Goal: Task Accomplishment & Management: Use online tool/utility

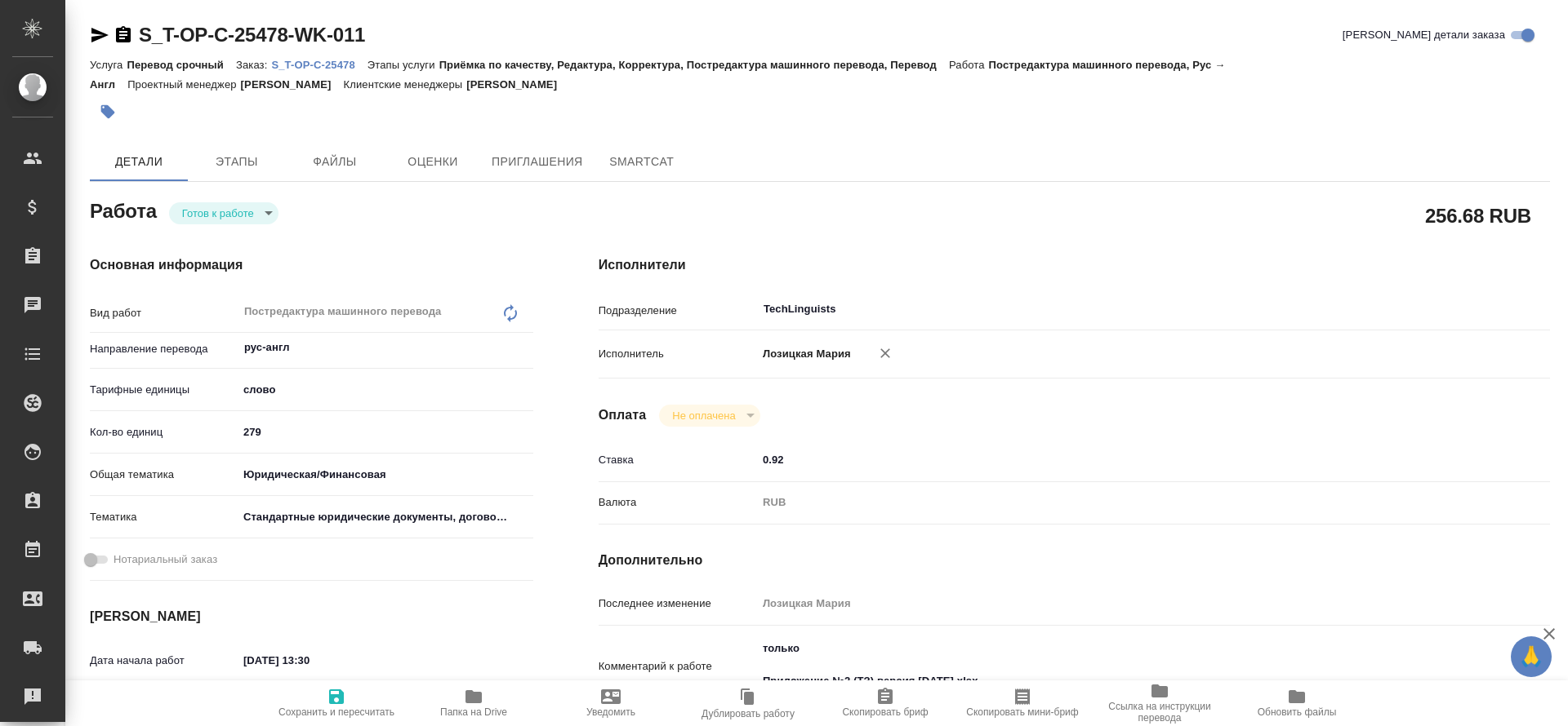
type textarea "x"
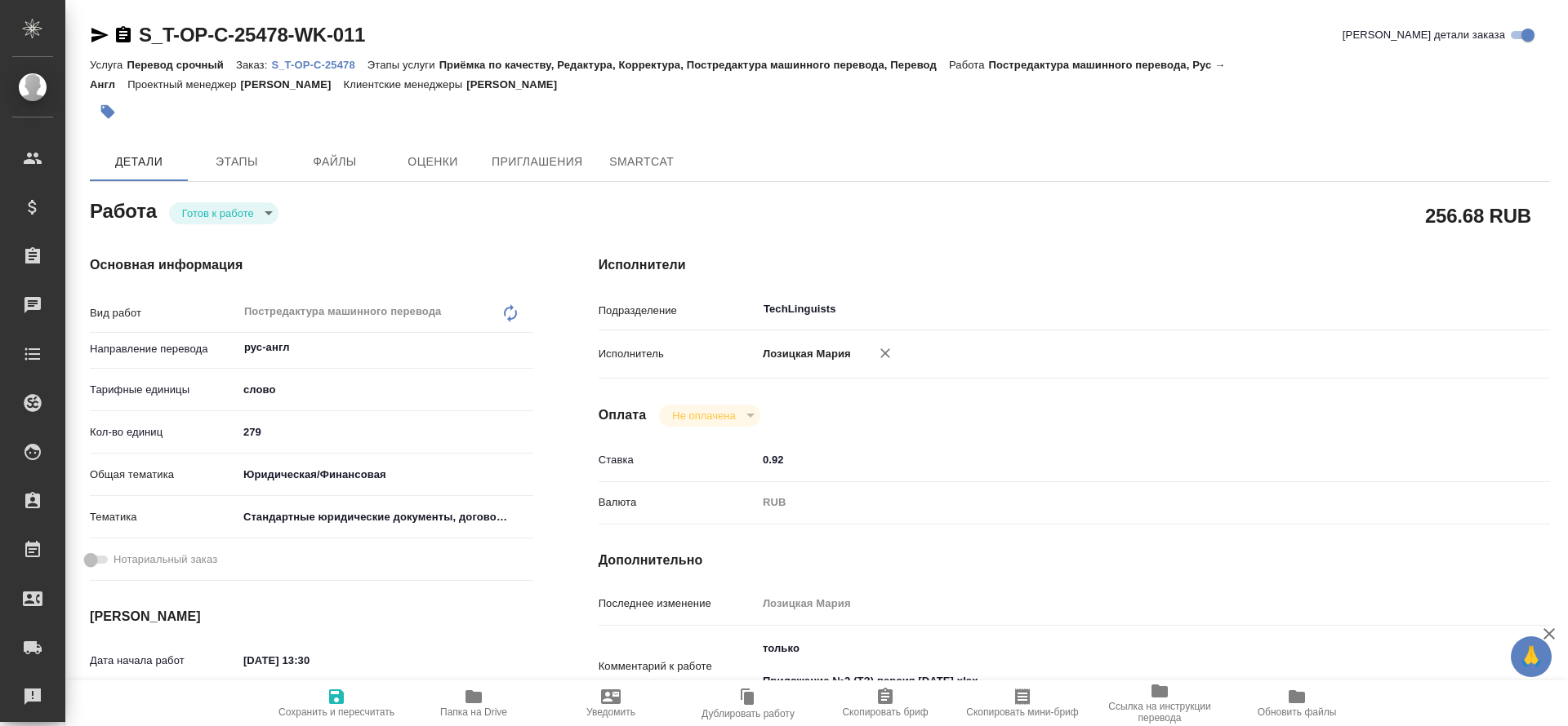
type textarea "x"
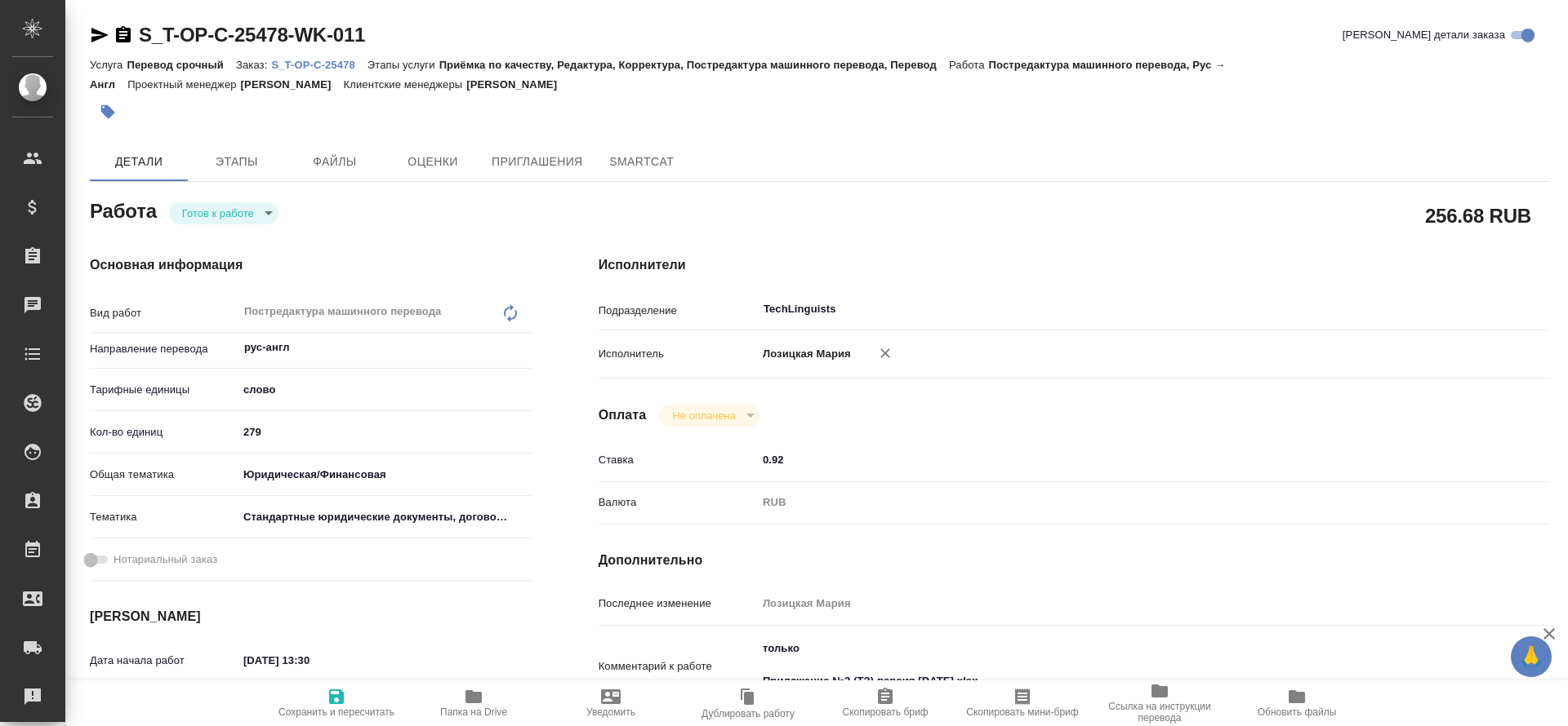
type textarea "x"
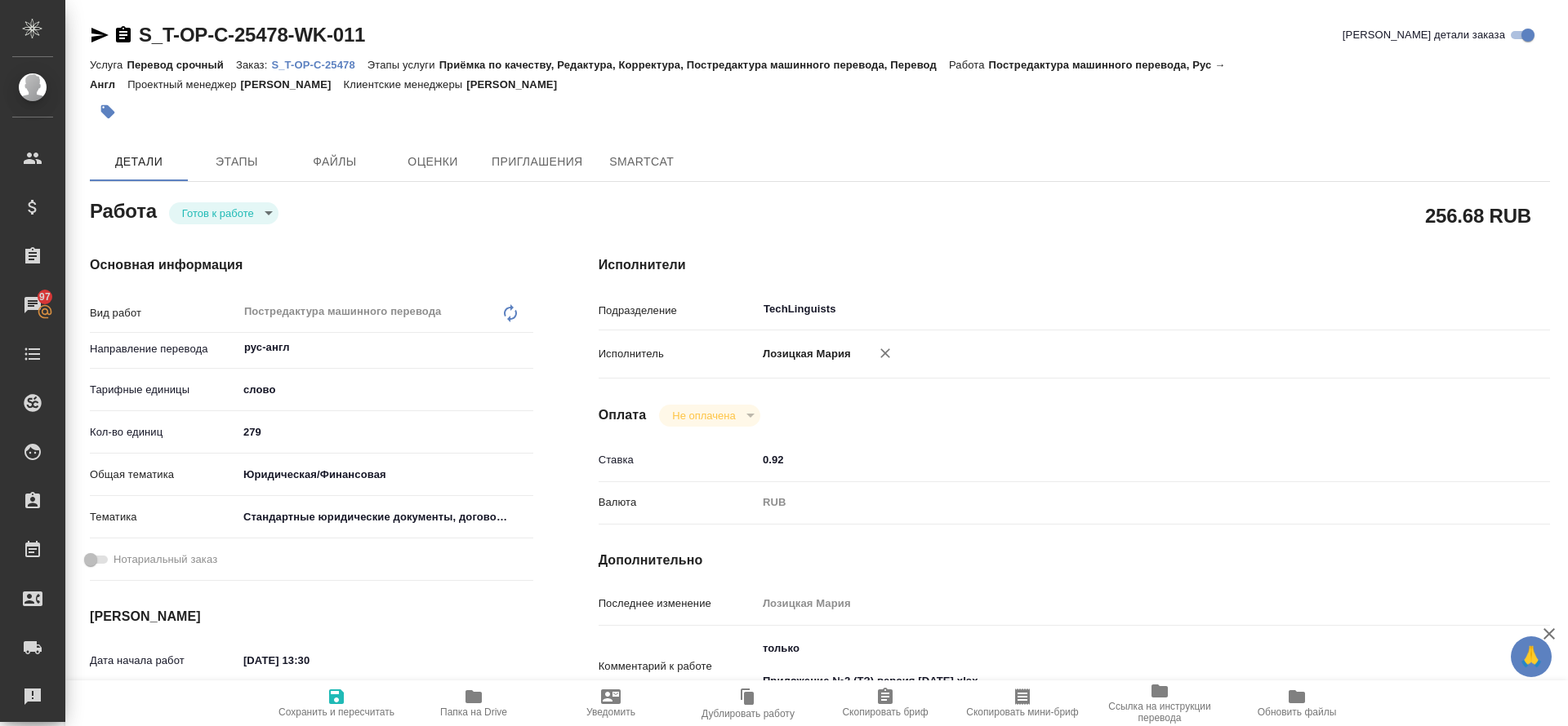
click at [328, 66] on p "S_T-OP-C-25478" at bounding box center [319, 65] width 95 height 12
type textarea "x"
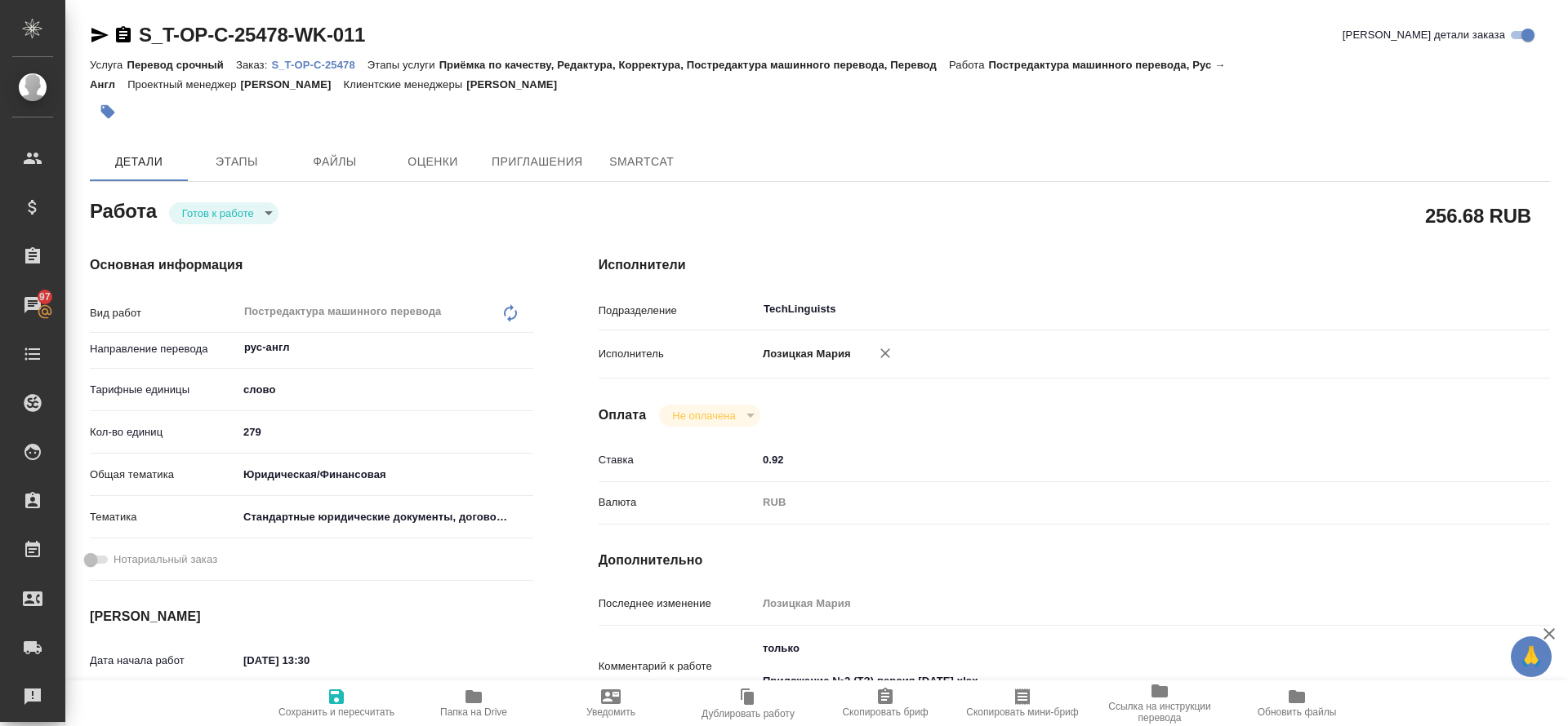
type textarea "x"
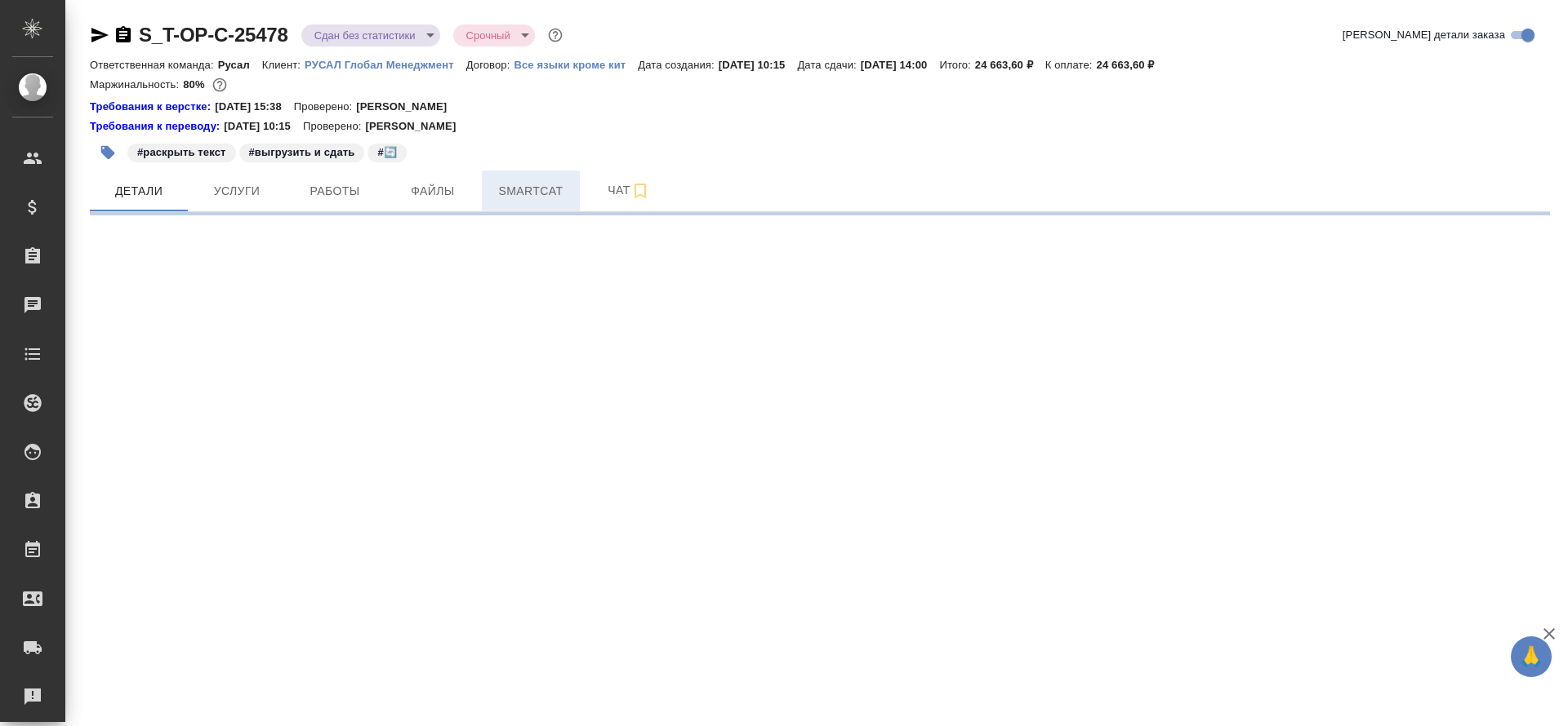
select select "RU"
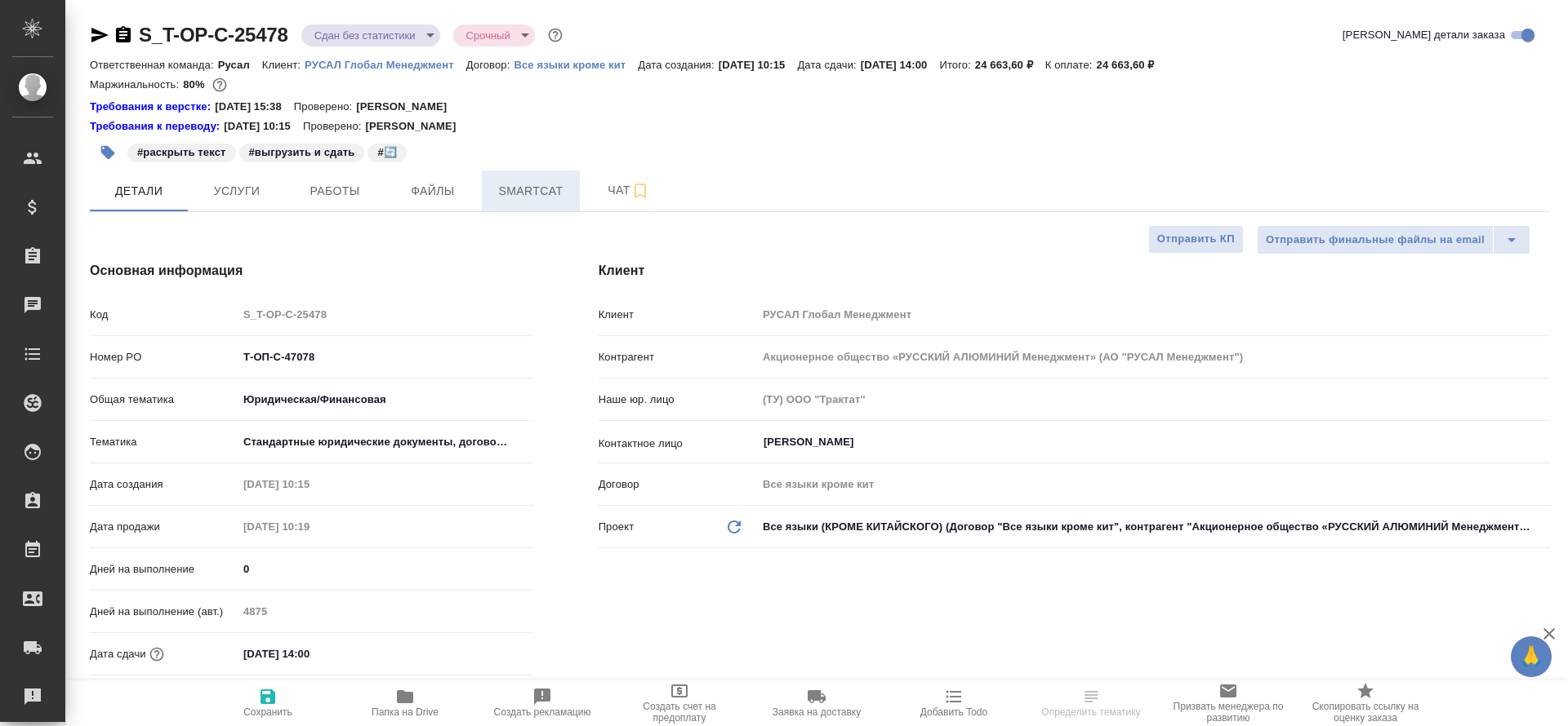
type textarea "x"
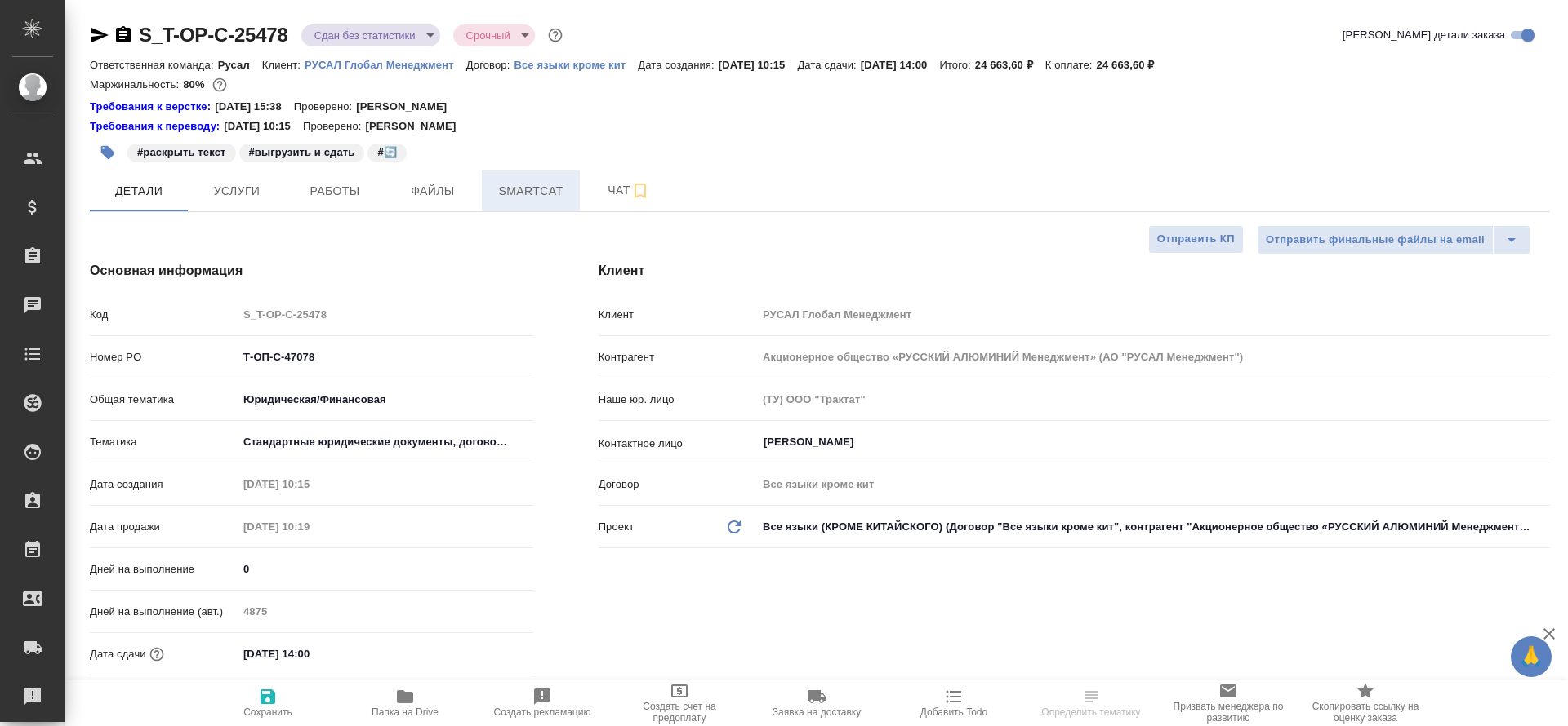
type textarea "x"
click at [500, 184] on span "Smartcat" at bounding box center [531, 192] width 78 height 20
type input "[PERSON_NAME]"
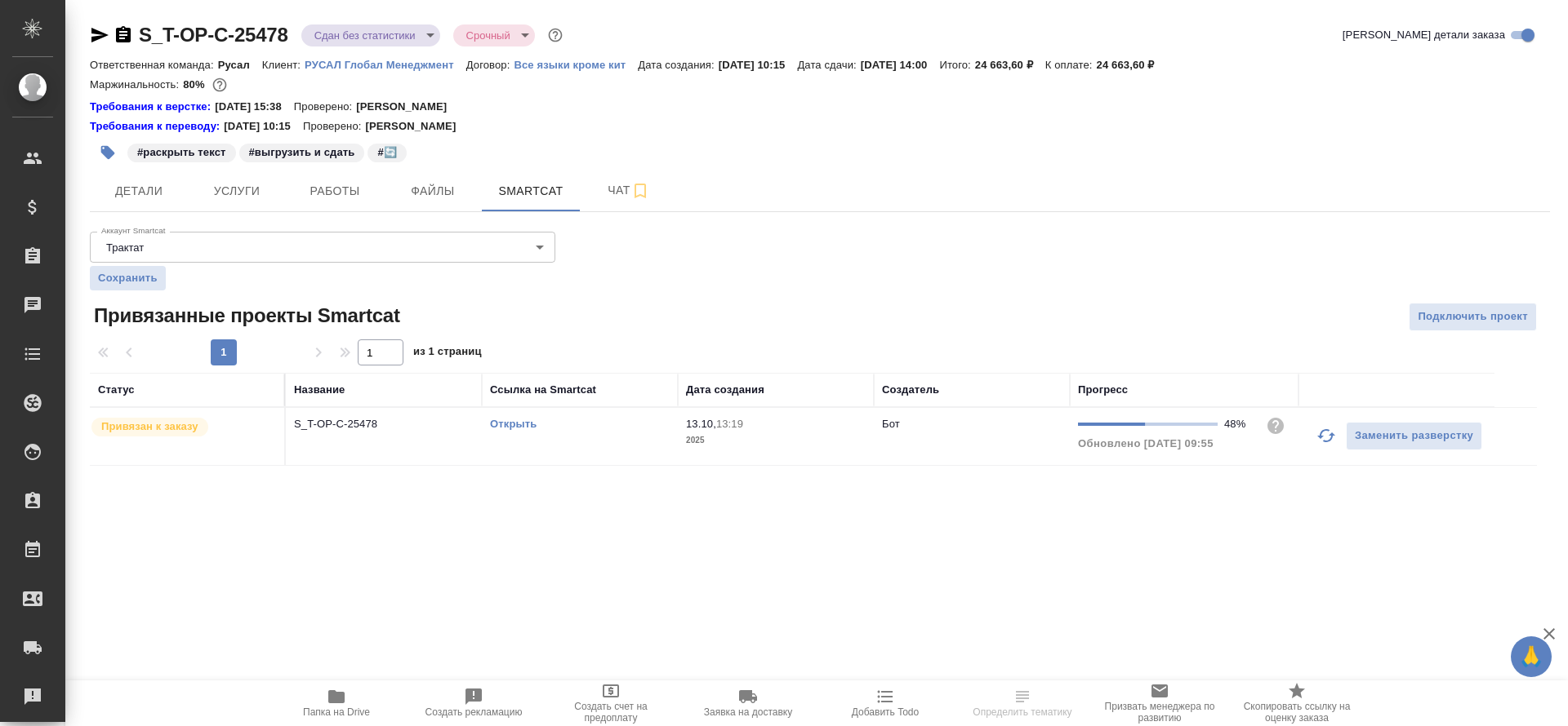
click at [499, 426] on link "Открыть" at bounding box center [513, 424] width 47 height 12
